Goal: Task Accomplishment & Management: Manage account settings

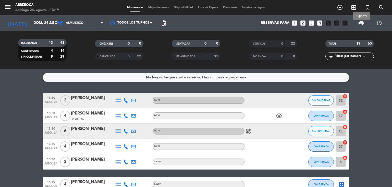
click at [360, 25] on span "print" at bounding box center [361, 23] width 6 height 6
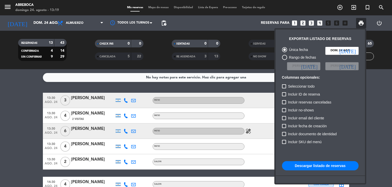
click at [309, 164] on button "Descargar listado de reservas" at bounding box center [320, 165] width 77 height 9
click at [361, 20] on span "print" at bounding box center [361, 23] width 6 height 6
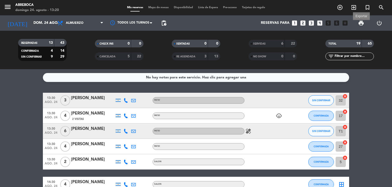
click at [362, 24] on span "print" at bounding box center [361, 23] width 6 height 6
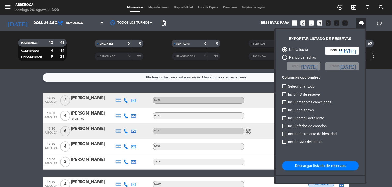
drag, startPoint x: 373, startPoint y: 94, endPoint x: 182, endPoint y: 137, distance: 195.5
click at [182, 137] on div at bounding box center [196, 93] width 392 height 187
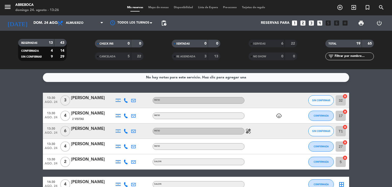
click at [265, 43] on span "SERVIDAS" at bounding box center [259, 43] width 13 height 3
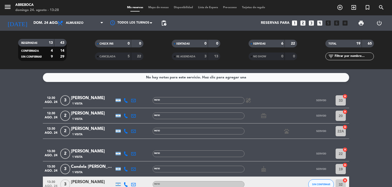
click at [361, 19] on span "print" at bounding box center [361, 23] width 10 height 10
click at [361, 24] on span "print" at bounding box center [361, 23] width 6 height 6
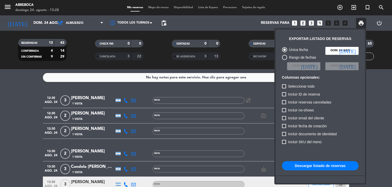
click at [10, 97] on div at bounding box center [196, 93] width 392 height 187
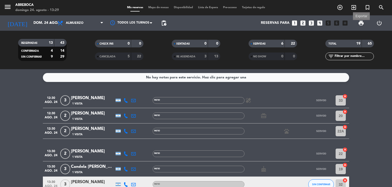
click at [361, 23] on span "print" at bounding box center [361, 23] width 6 height 6
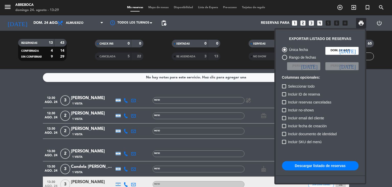
click at [312, 167] on button "Descargar listado de reservas" at bounding box center [320, 165] width 77 height 9
click at [232, 20] on div at bounding box center [196, 93] width 392 height 187
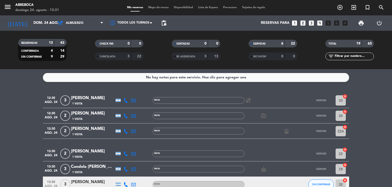
click at [134, 8] on span "Mis reservas" at bounding box center [135, 7] width 21 height 3
click at [264, 47] on div "SERVIDAS 6 22" at bounding box center [273, 44] width 49 height 8
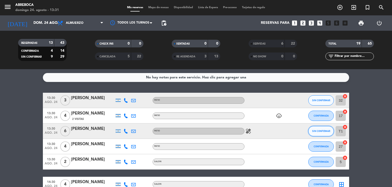
click at [312, 133] on button "SIN CONFIRMAR" at bounding box center [322, 131] width 26 height 10
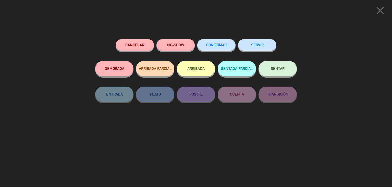
click at [308, 34] on div "close Cancelar NO-SHOW CONFIRMAR SERVIR DEMORADA ARRIBADA PARCIAL ARRIBADA SENT…" at bounding box center [196, 93] width 392 height 187
click at [379, 13] on icon "close" at bounding box center [380, 10] width 13 height 13
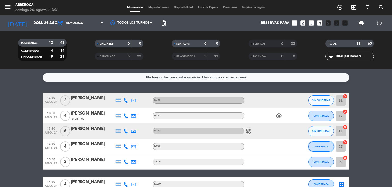
click at [318, 145] on span "CONFIRMADA" at bounding box center [321, 146] width 15 height 3
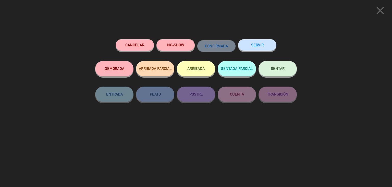
click at [260, 44] on button "SERVIR" at bounding box center [257, 44] width 38 height 11
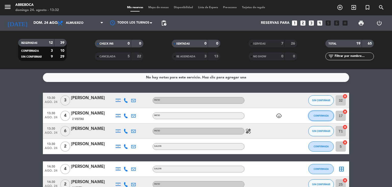
click at [324, 113] on button "CONFIRMADA" at bounding box center [322, 115] width 26 height 10
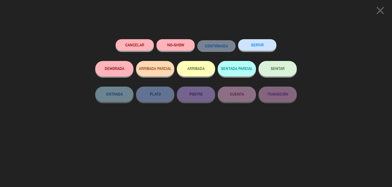
click at [268, 42] on button "SERVIR" at bounding box center [257, 44] width 38 height 11
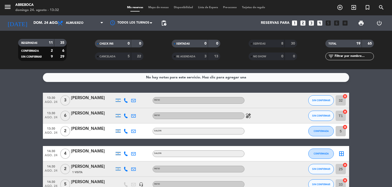
click at [368, 142] on bookings-row "13:30 [DATE] 3 [PERSON_NAME] PATIO SIN CONFIRMAR 32 cancel 13:30 [DATE] 6 [PERS…" at bounding box center [196, 180] width 392 height 176
click at [201, 7] on span "Lista de Espera" at bounding box center [208, 7] width 25 height 3
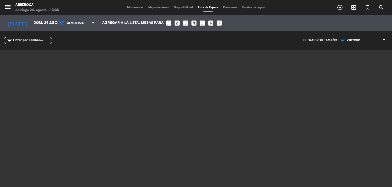
click at [134, 7] on span "Mis reservas" at bounding box center [135, 7] width 21 height 3
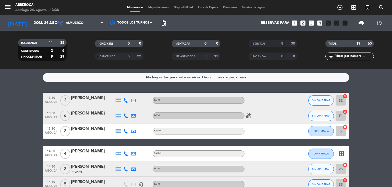
click at [209, 6] on span "Lista de Espera" at bounding box center [208, 7] width 25 height 3
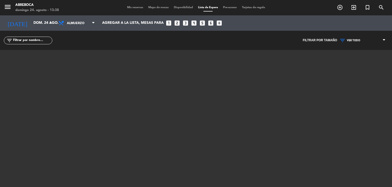
click at [132, 5] on div "Mis reservas Mapa de mesas Disponibilidad Lista de Espera Pre-acceso Tarjetas d…" at bounding box center [196, 7] width 143 height 5
click at [132, 7] on span "Mis reservas" at bounding box center [135, 7] width 21 height 3
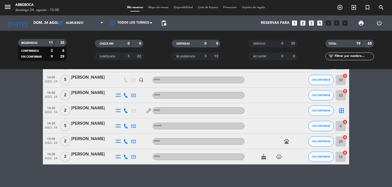
scroll to position [107, 0]
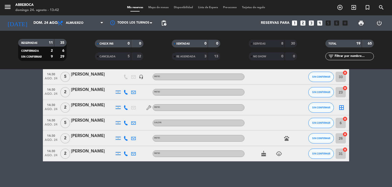
click at [276, 109] on div at bounding box center [268, 107] width 46 height 15
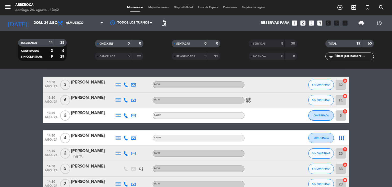
scroll to position [0, 0]
